Goal: Task Accomplishment & Management: Manage account settings

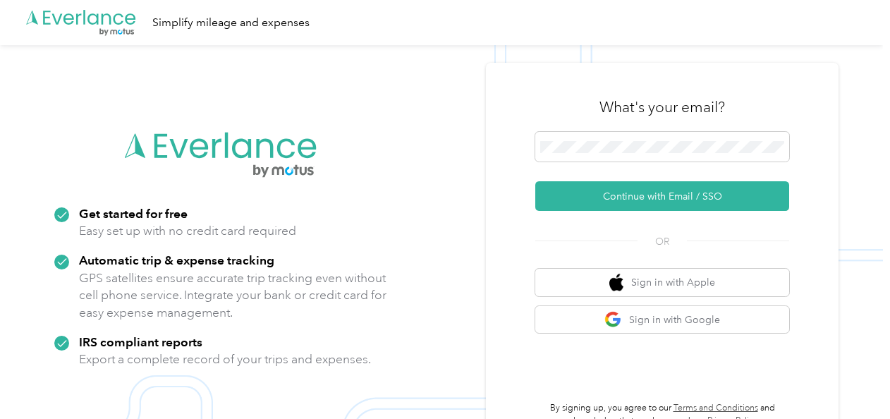
click at [561, 135] on span at bounding box center [662, 147] width 254 height 30
drag, startPoint x: 595, startPoint y: 181, endPoint x: 610, endPoint y: 202, distance: 25.4
click at [610, 202] on form "Continue with Email / SSO" at bounding box center [662, 171] width 254 height 79
click at [610, 202] on button "Continue with Email / SSO" at bounding box center [662, 196] width 254 height 30
click at [587, 200] on button "Continue with Email / SSO" at bounding box center [662, 196] width 254 height 30
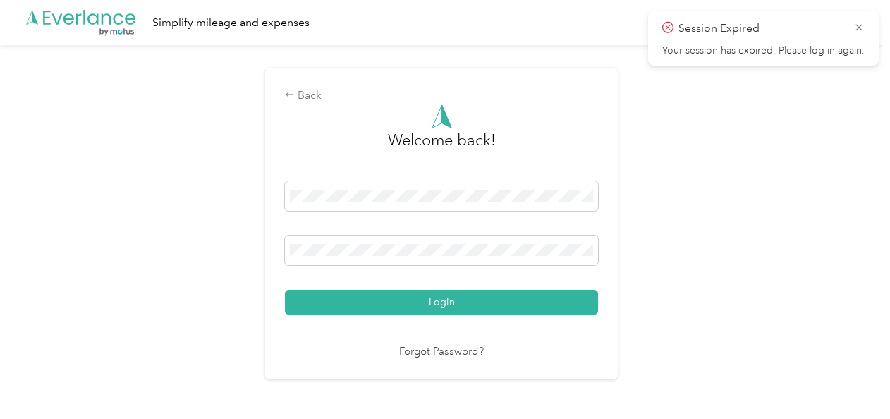
click at [566, 302] on button "Login" at bounding box center [441, 302] width 313 height 25
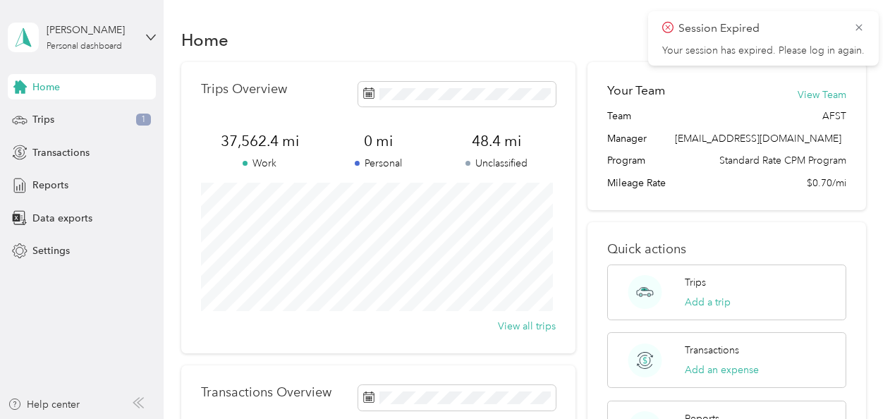
click at [57, 117] on div "Trips 1" at bounding box center [82, 119] width 148 height 25
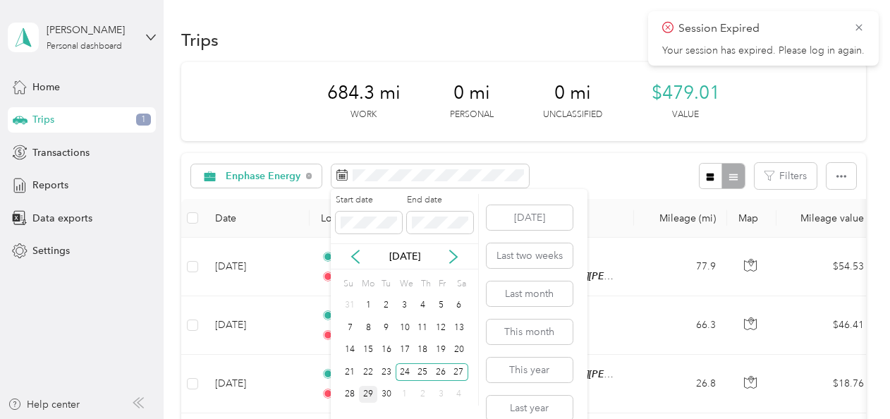
click at [365, 392] on div "29" at bounding box center [368, 395] width 18 height 18
click at [371, 391] on div "29" at bounding box center [368, 395] width 18 height 18
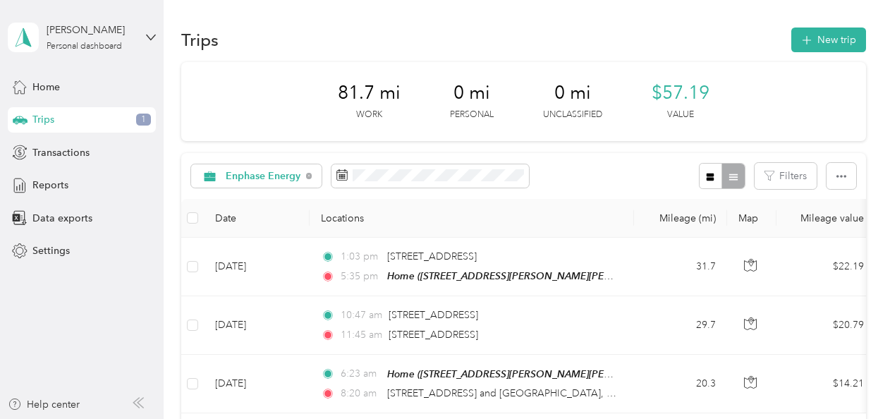
click at [385, 183] on span at bounding box center [431, 176] width 198 height 24
click at [556, 162] on div "Enphase Energy Filters" at bounding box center [523, 176] width 685 height 46
